Goal: Task Accomplishment & Management: Manage account settings

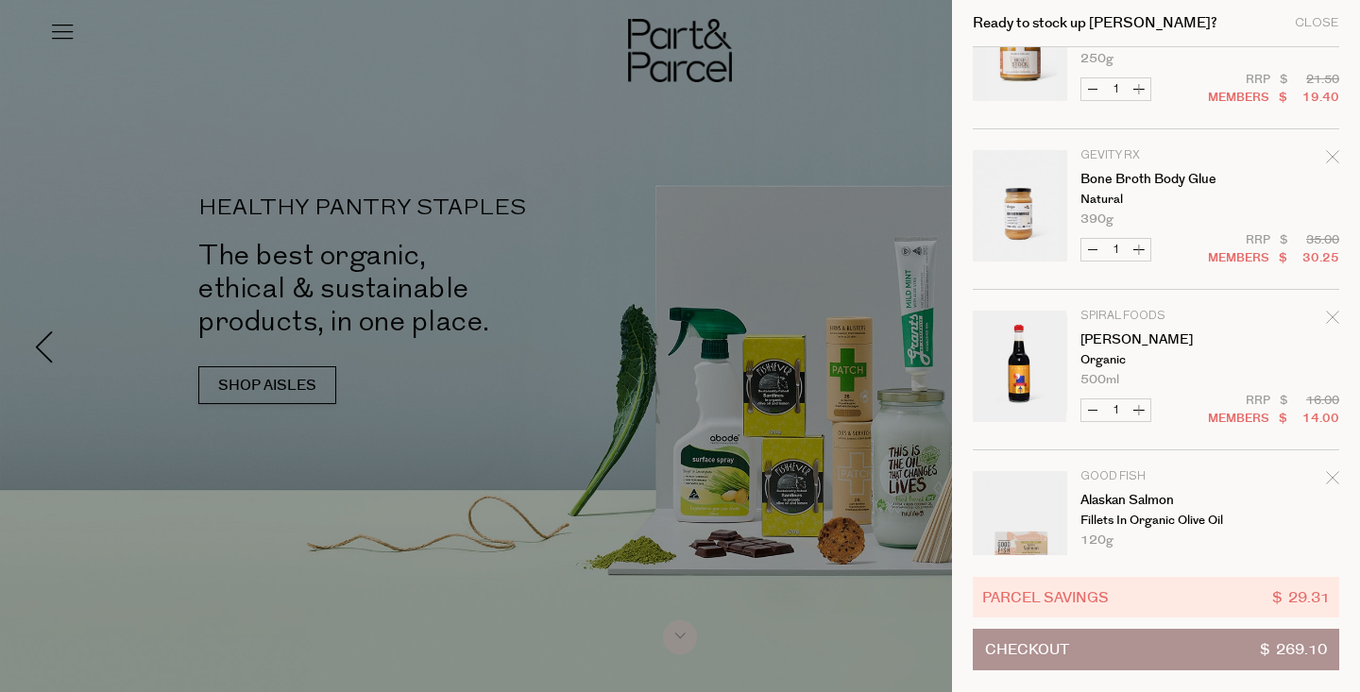
scroll to position [242, 0]
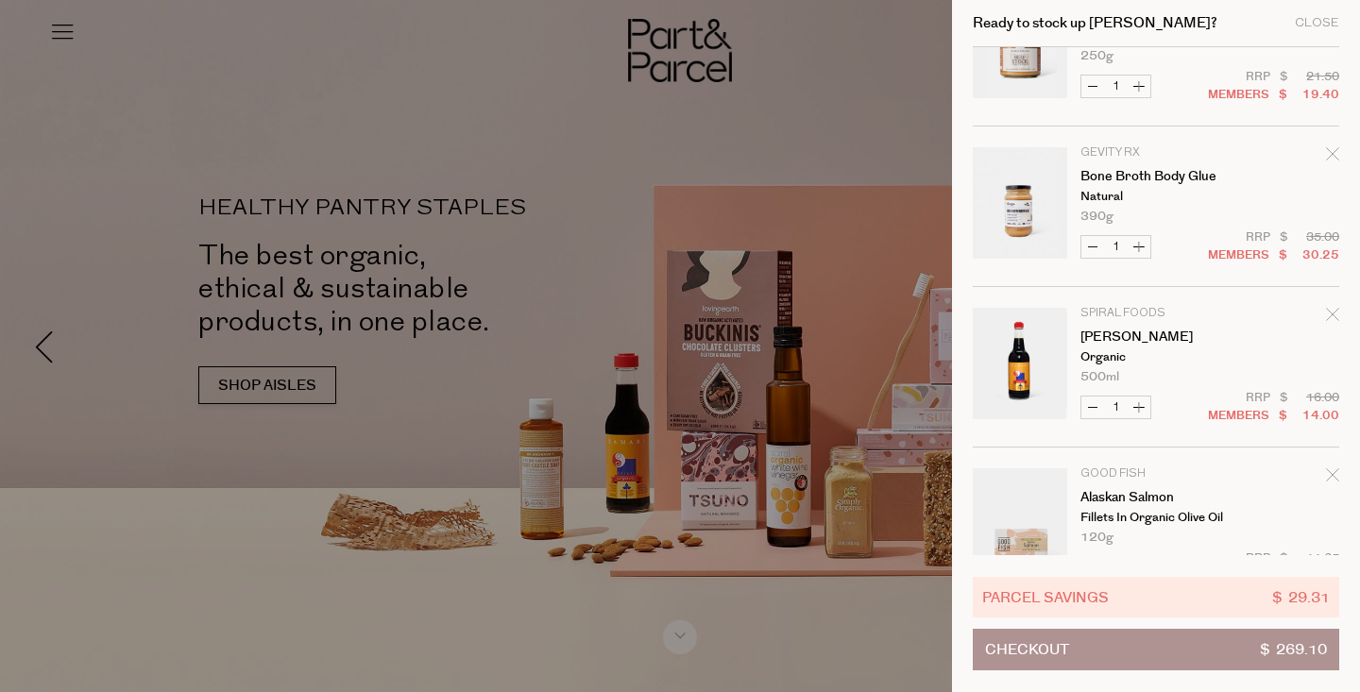
click at [1328, 316] on icon "Remove Tamari" at bounding box center [1332, 314] width 12 height 12
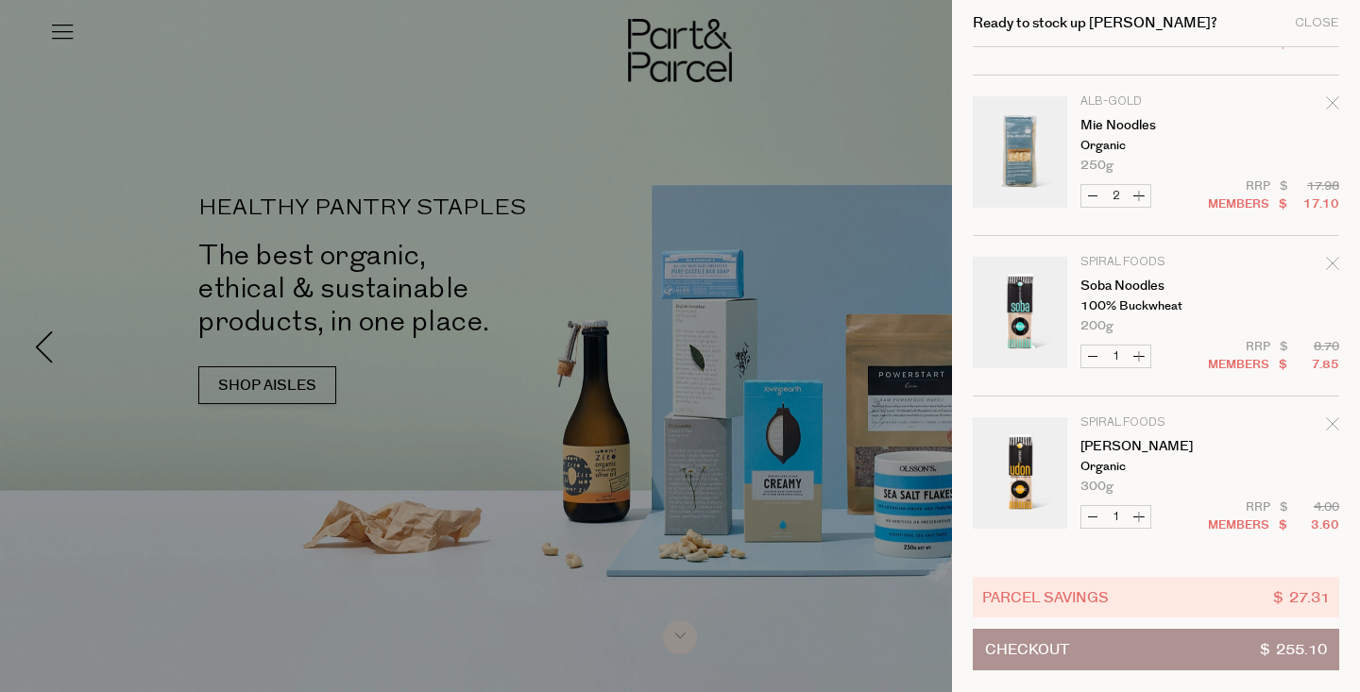
scroll to position [622, 0]
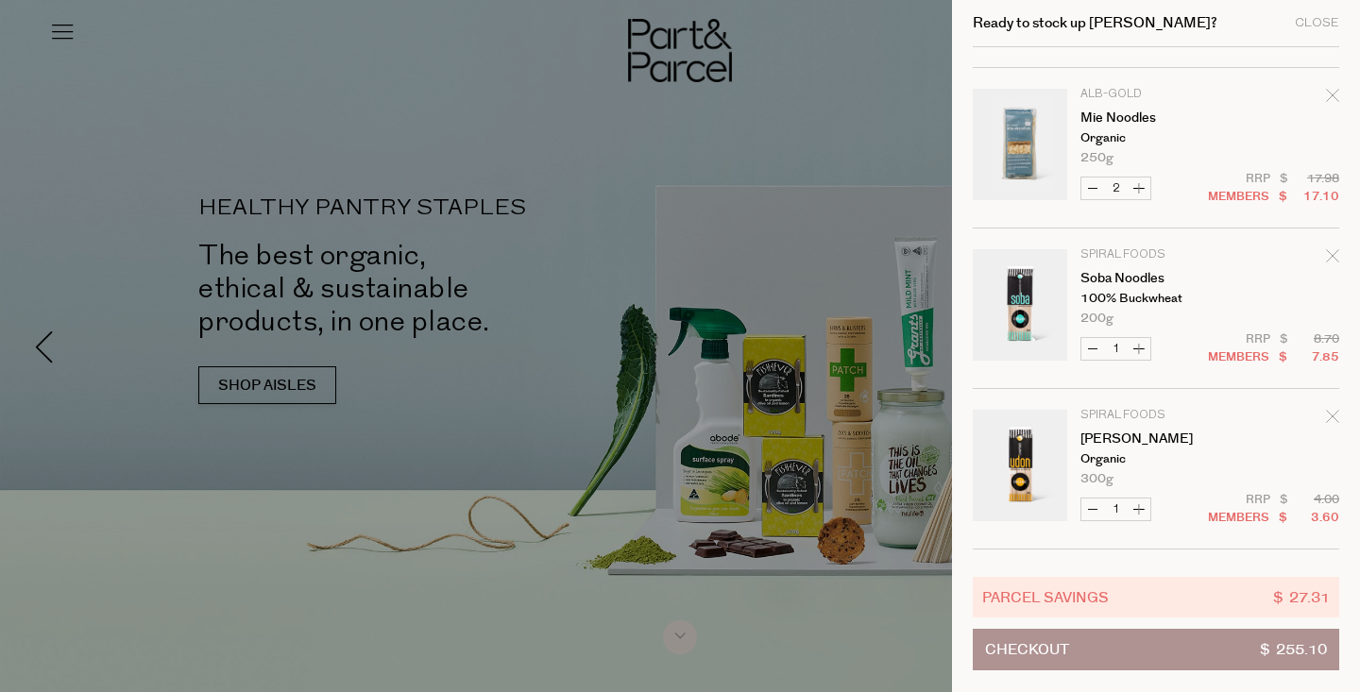
click at [1328, 249] on icon "Remove Soba Noodles" at bounding box center [1332, 255] width 13 height 13
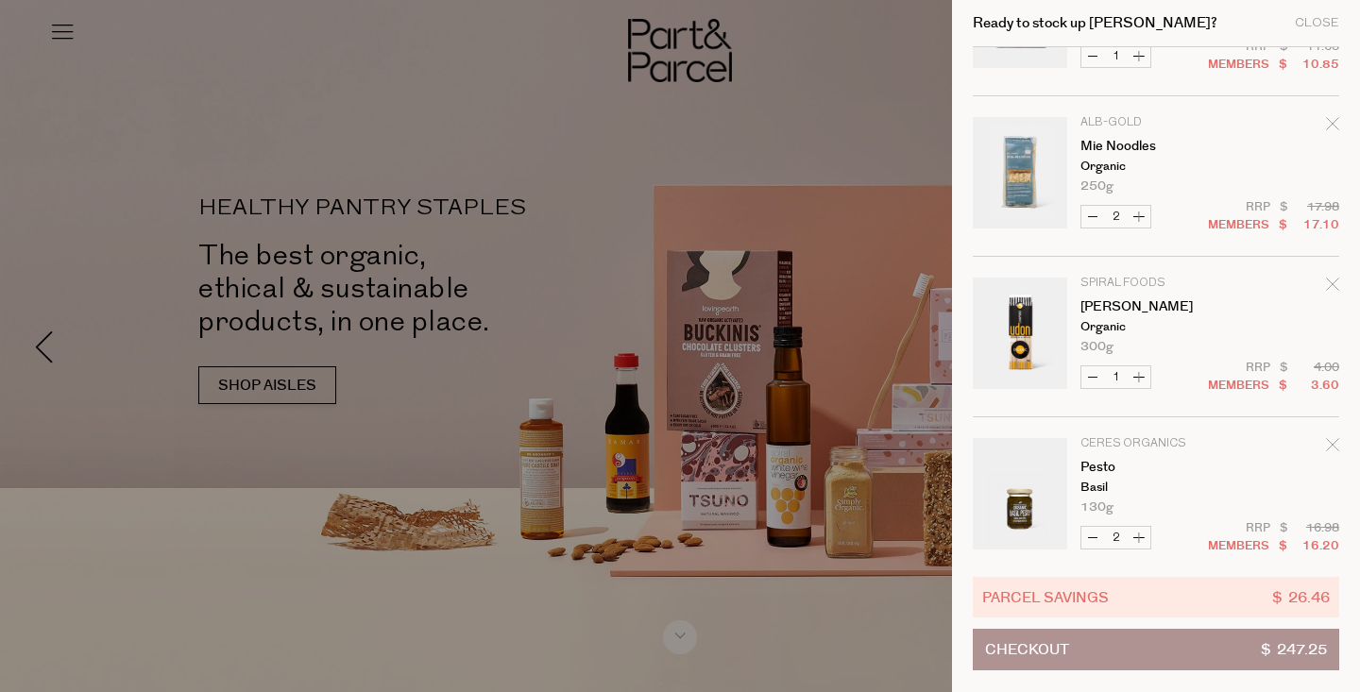
scroll to position [621, 0]
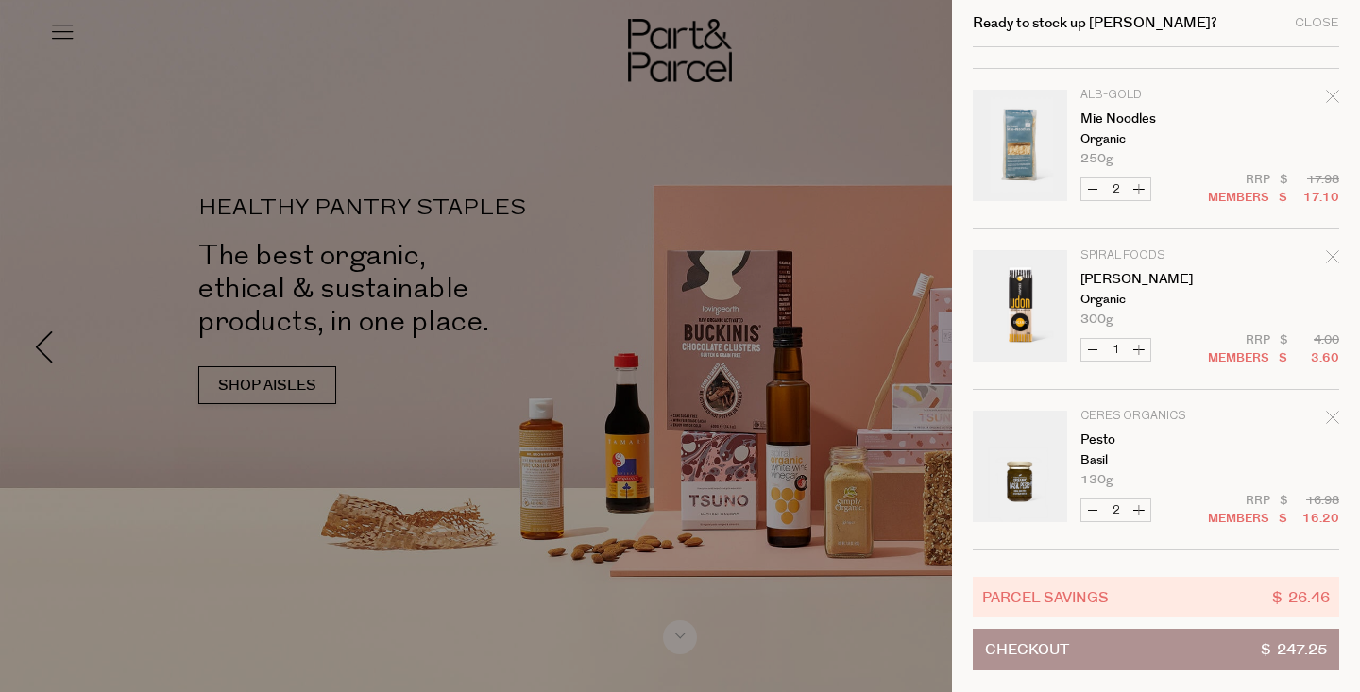
click at [1327, 254] on icon "Remove Udon Noodles" at bounding box center [1332, 256] width 12 height 12
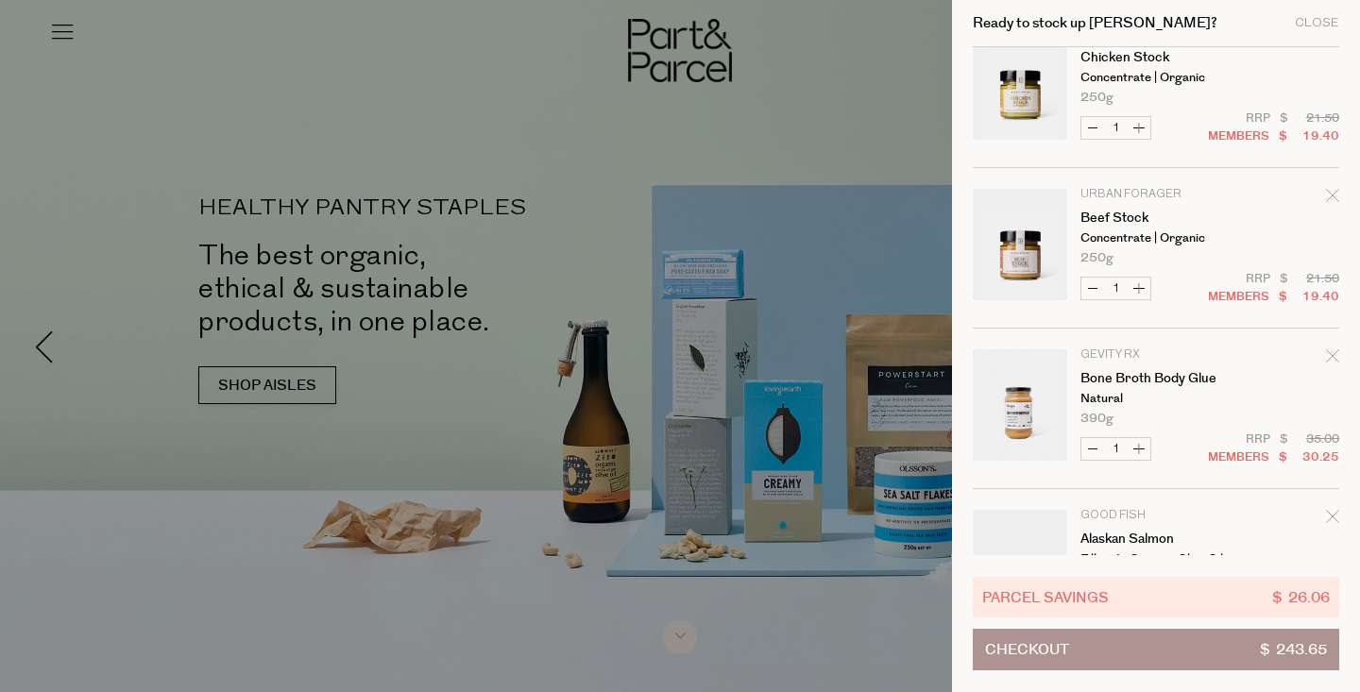
scroll to position [0, 0]
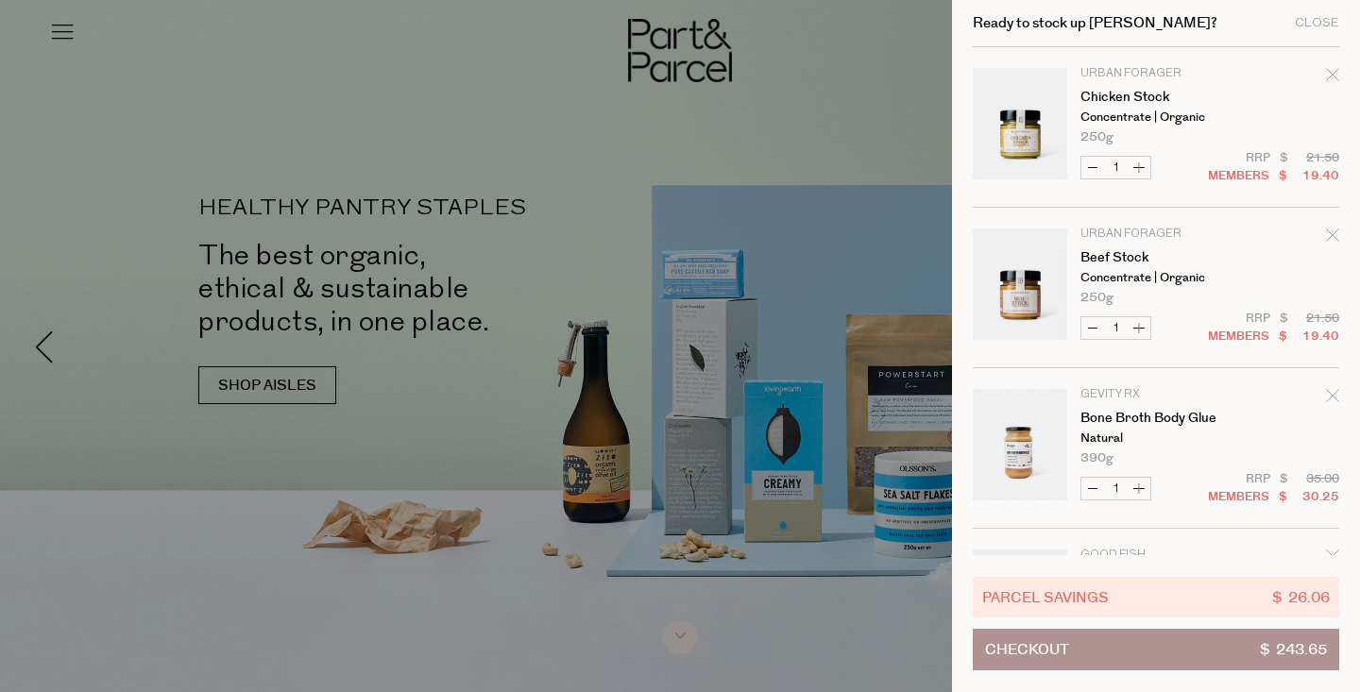
click at [733, 319] on div at bounding box center [680, 346] width 1360 height 692
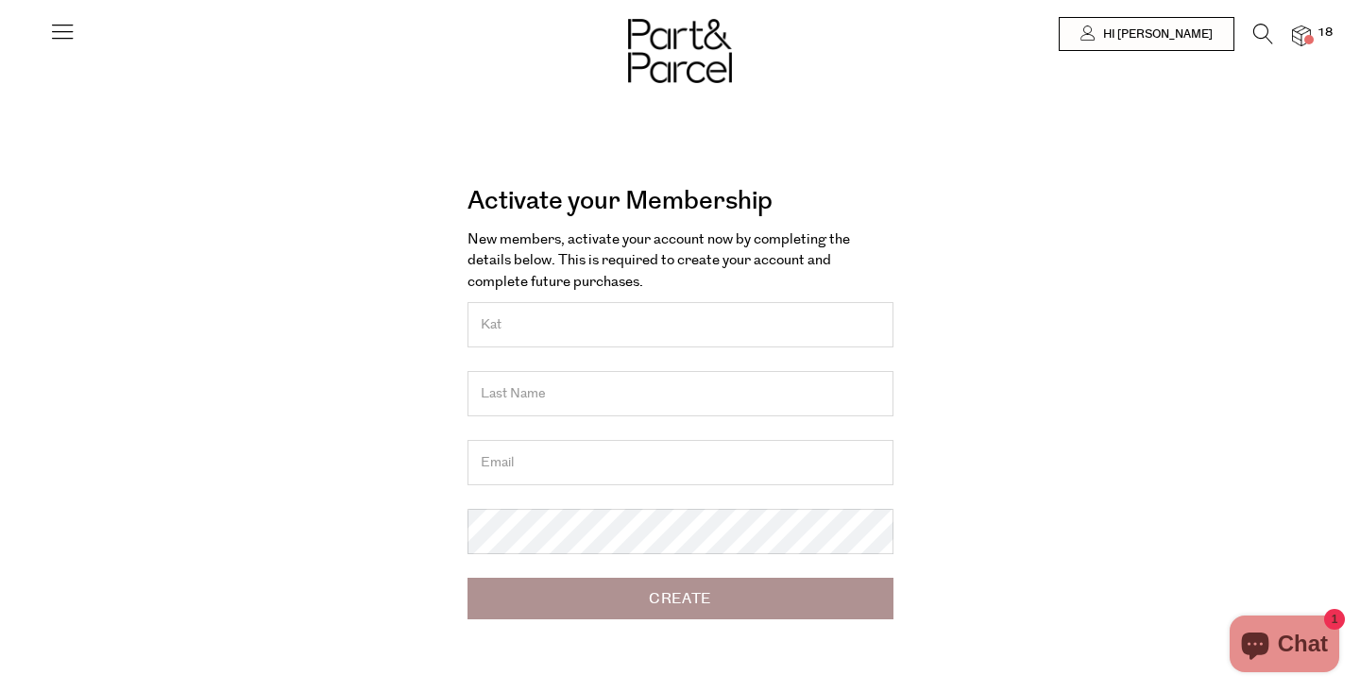
type input "Kat"
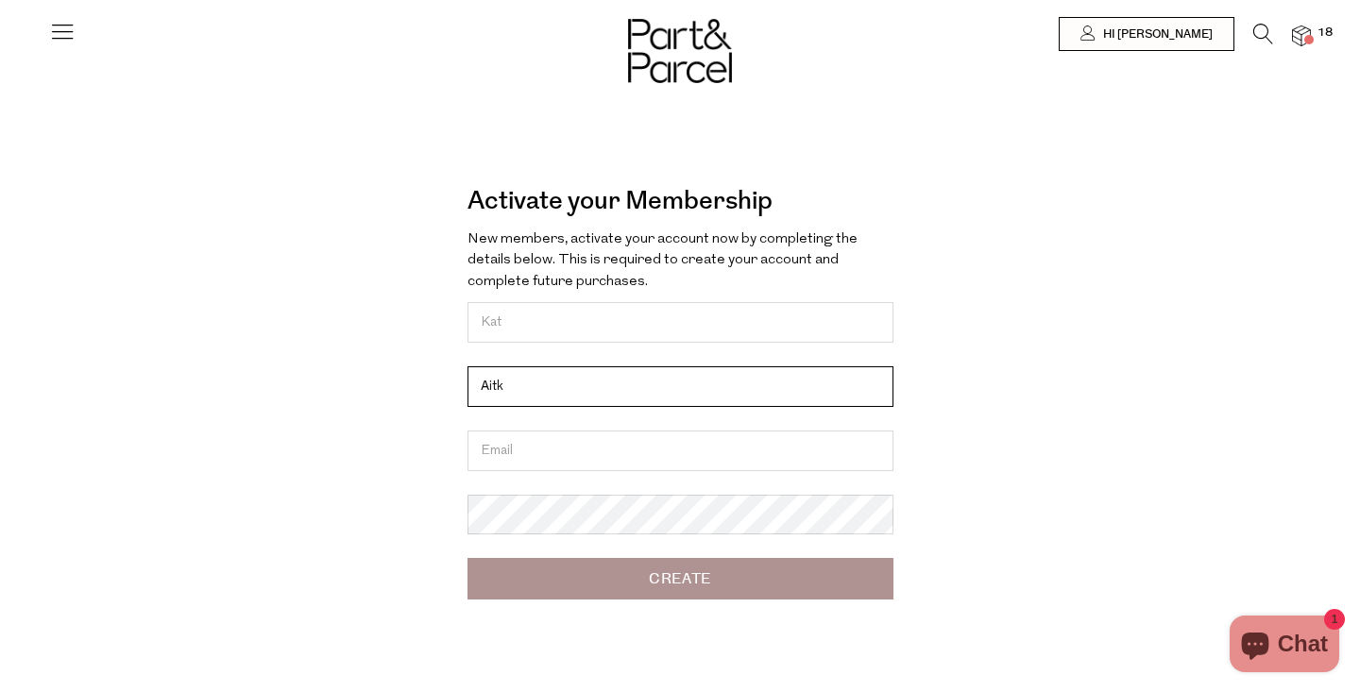
type input "Aitk"
